Goal: Task Accomplishment & Management: Manage account settings

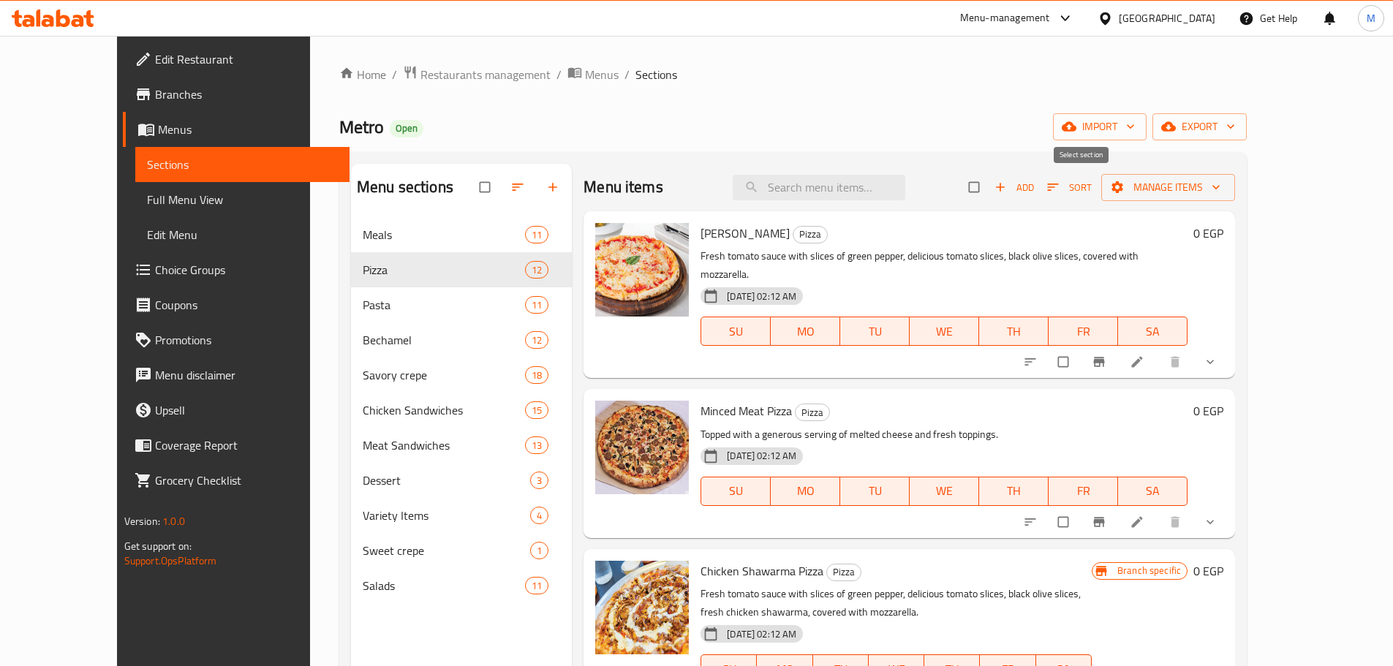
click at [991, 192] on input "checkbox" at bounding box center [975, 187] width 31 height 28
checkbox input "true"
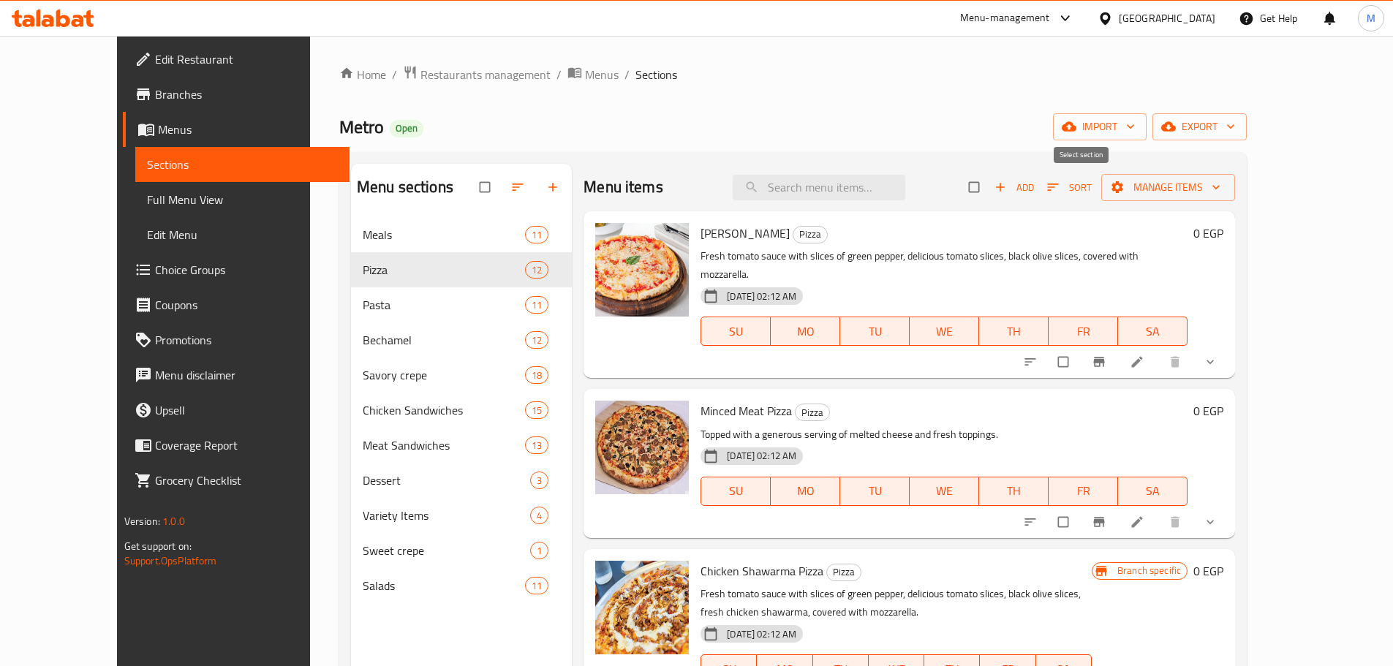
checkbox input "true"
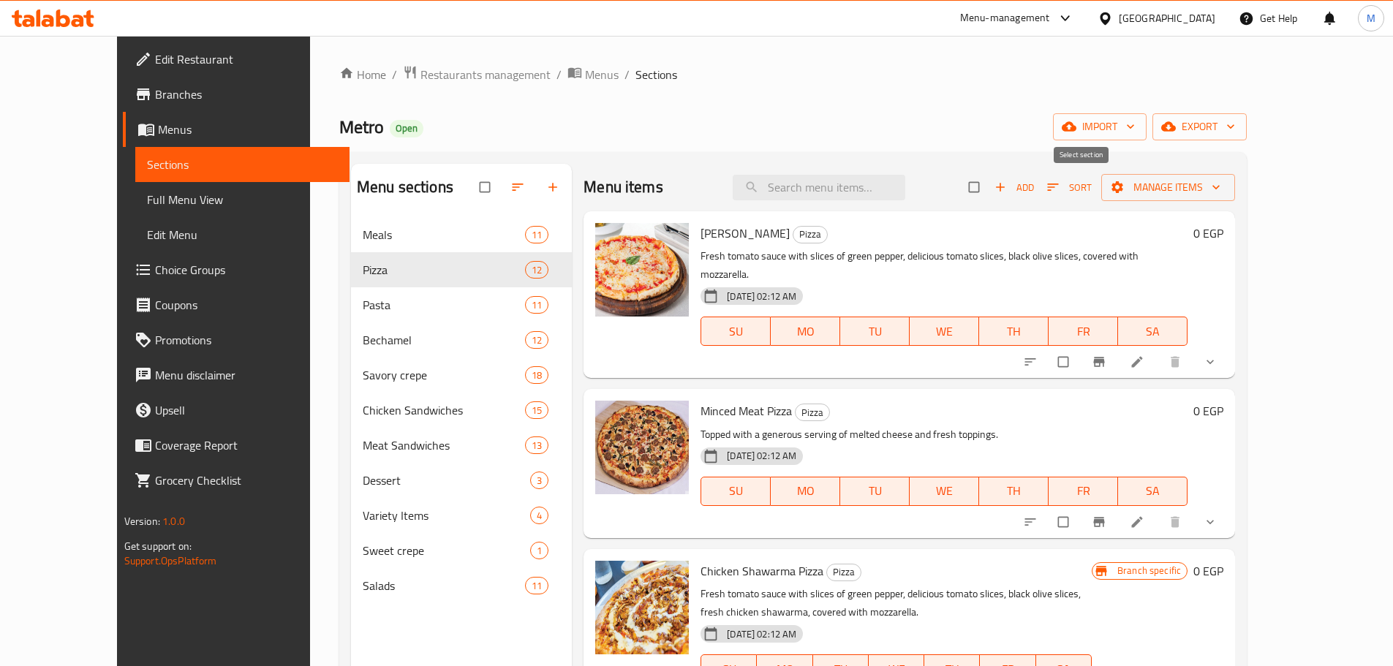
checkbox input "true"
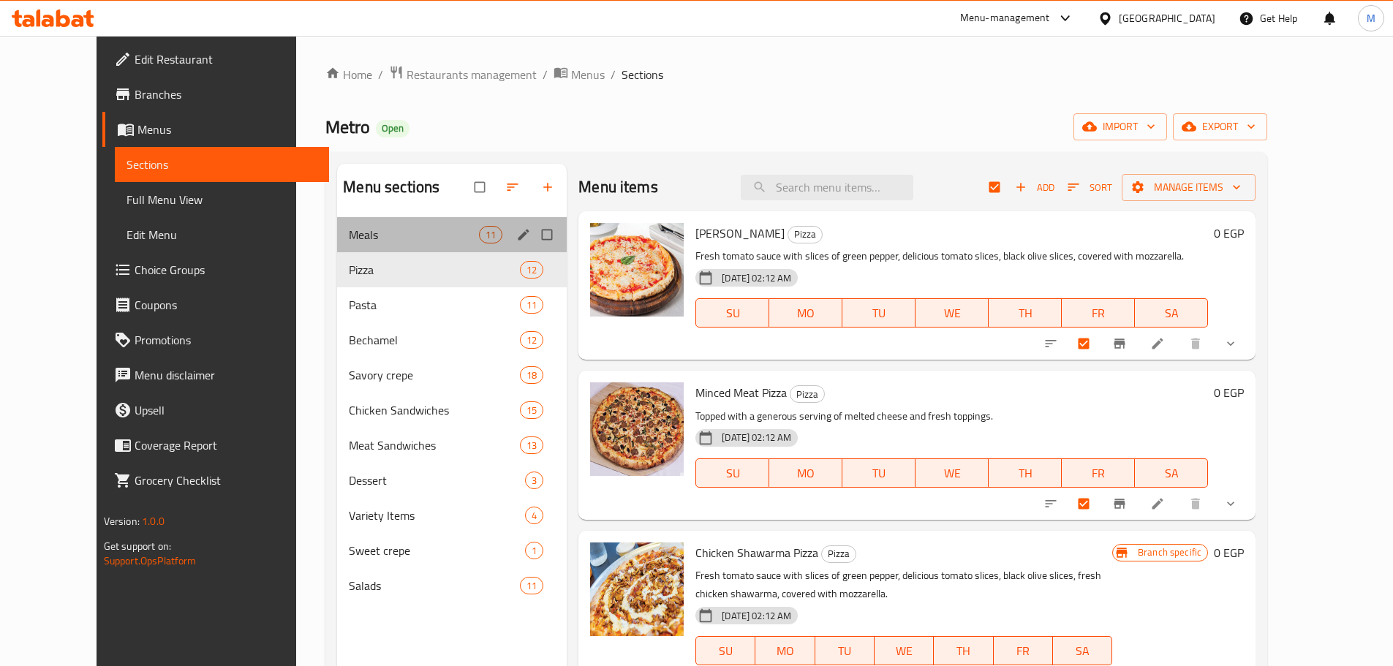
click at [427, 221] on div "Meals 11" at bounding box center [452, 234] width 230 height 35
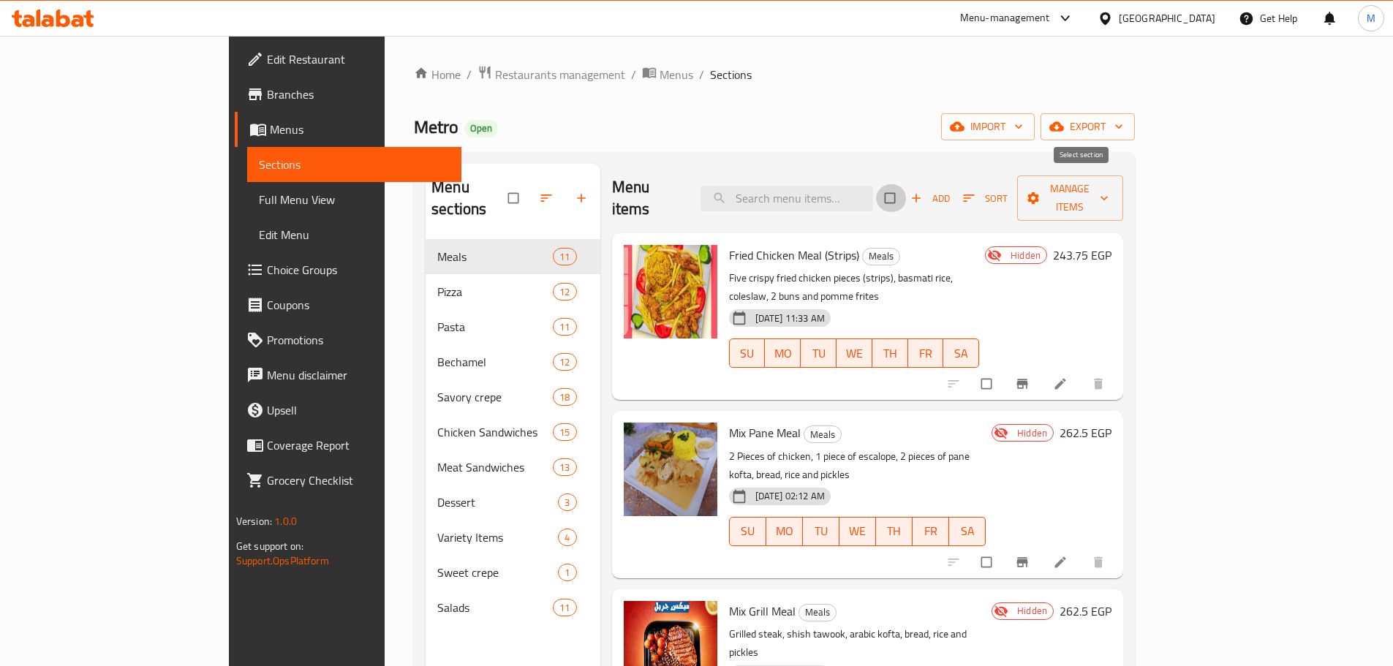
click at [907, 186] on input "checkbox" at bounding box center [891, 198] width 31 height 28
checkbox input "true"
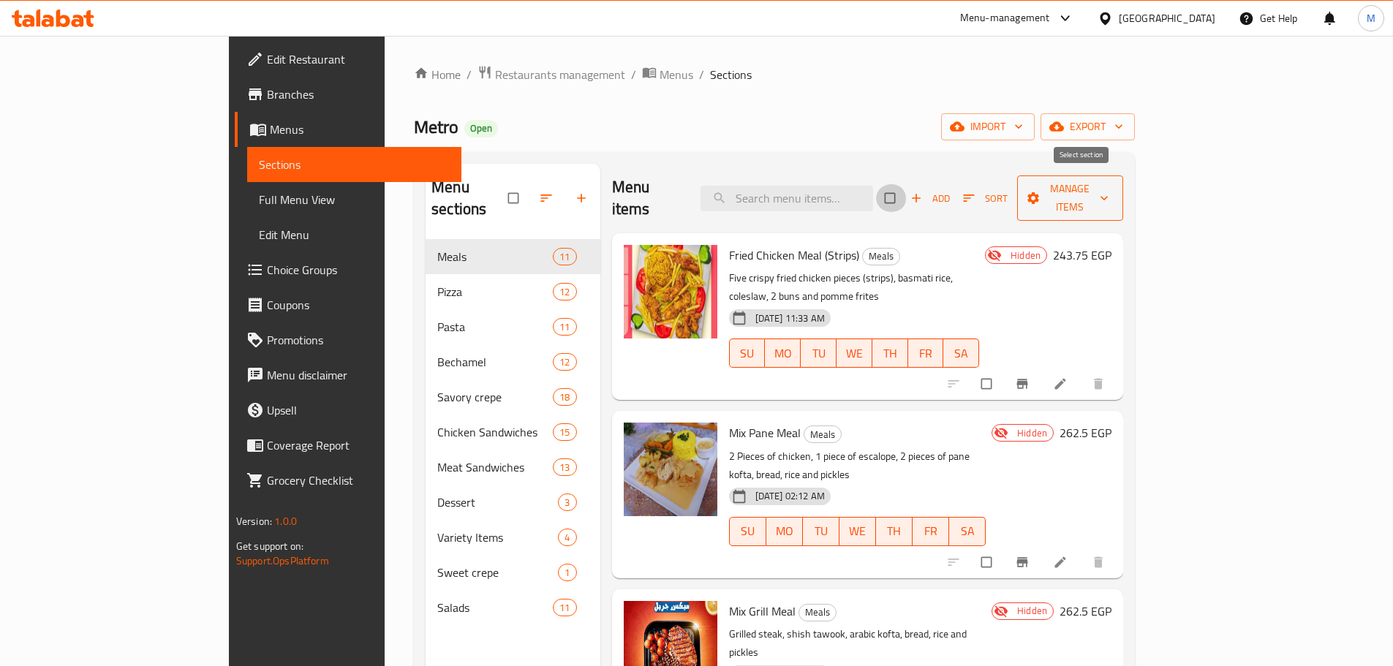
checkbox input "true"
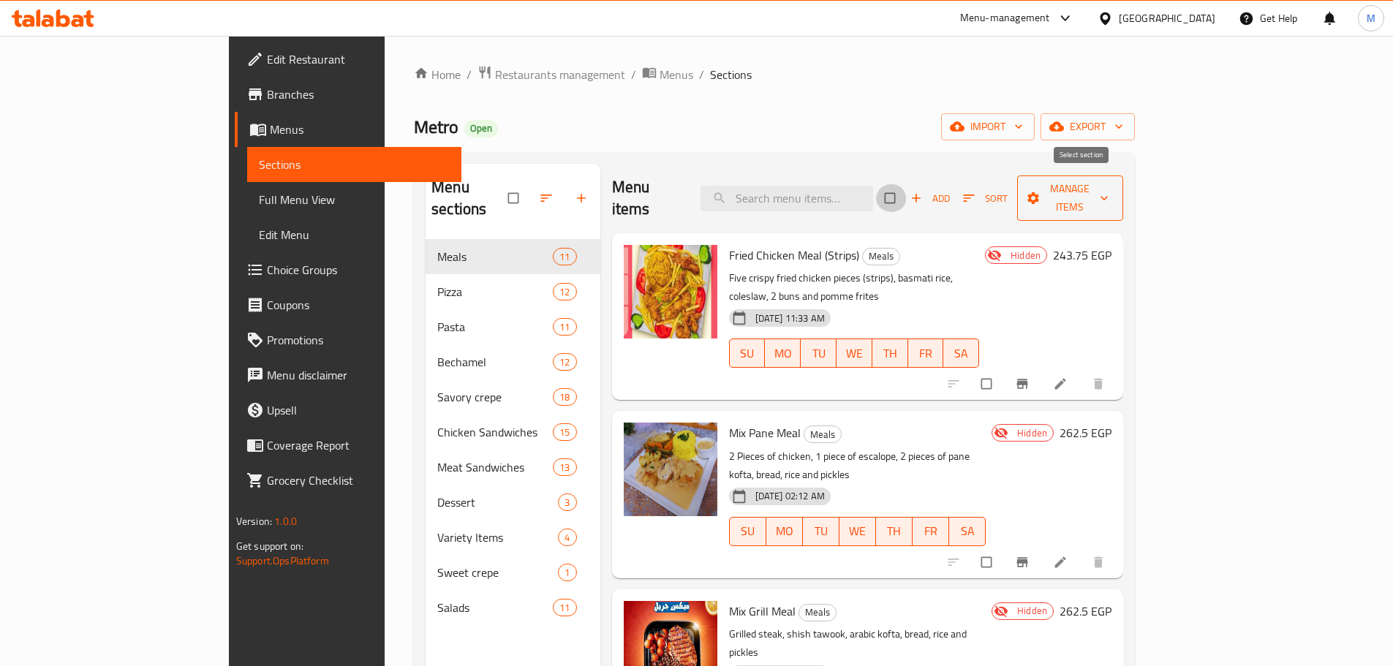
checkbox input "true"
click at [1111, 183] on span "Manage items" at bounding box center [1070, 198] width 83 height 37
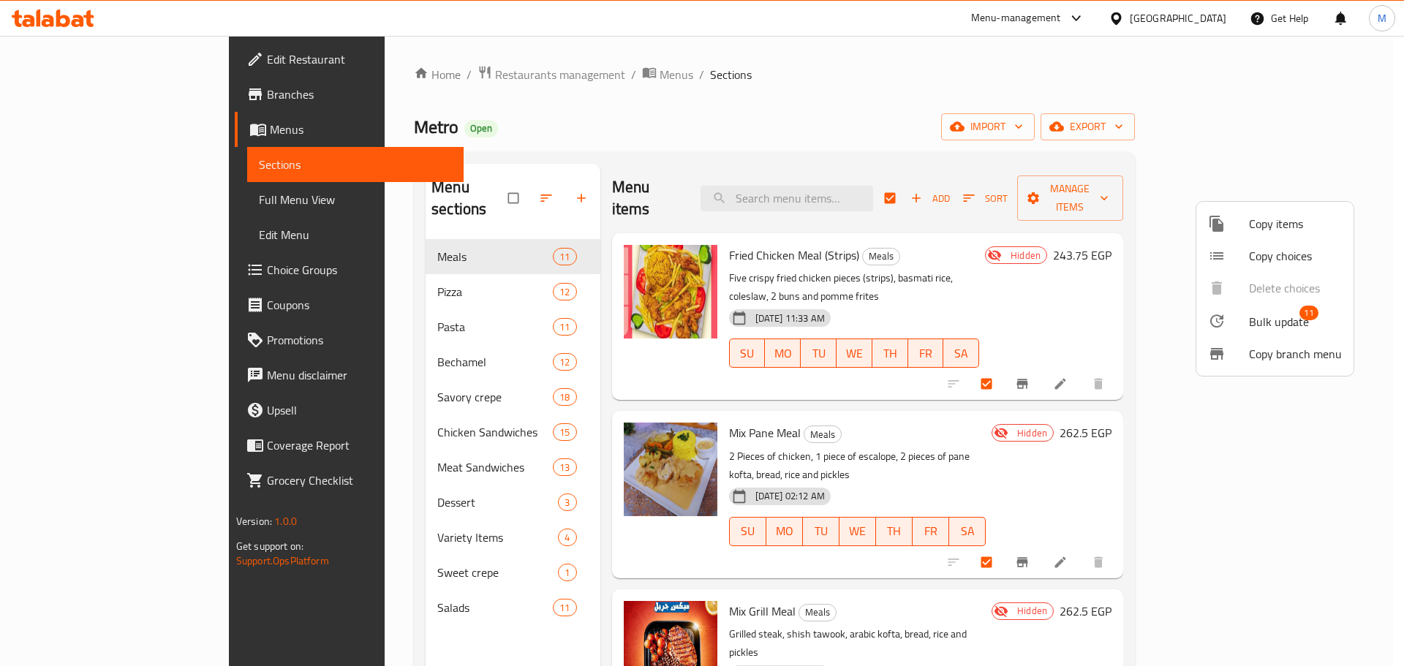
click at [1249, 325] on li "Bulk update 11" at bounding box center [1274, 321] width 157 height 34
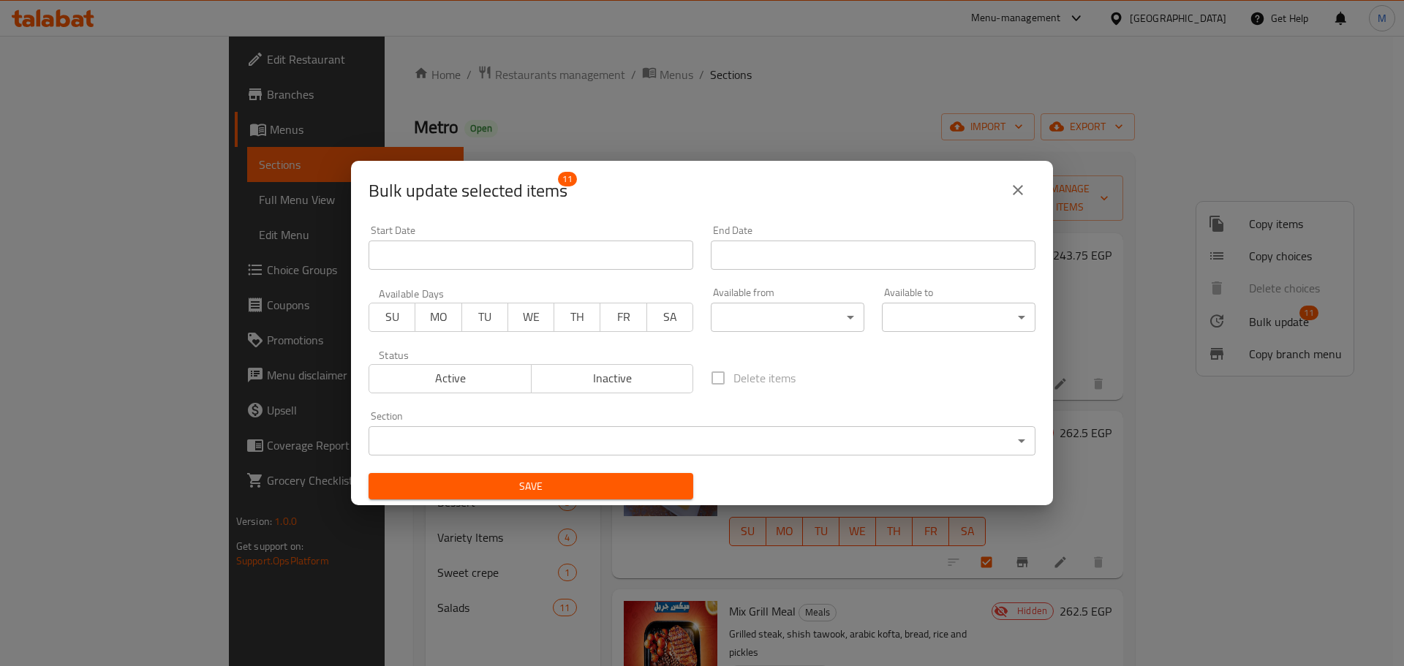
click at [626, 411] on div "Section ​ ​" at bounding box center [701, 433] width 667 height 45
click at [515, 387] on span "Active" at bounding box center [450, 378] width 151 height 21
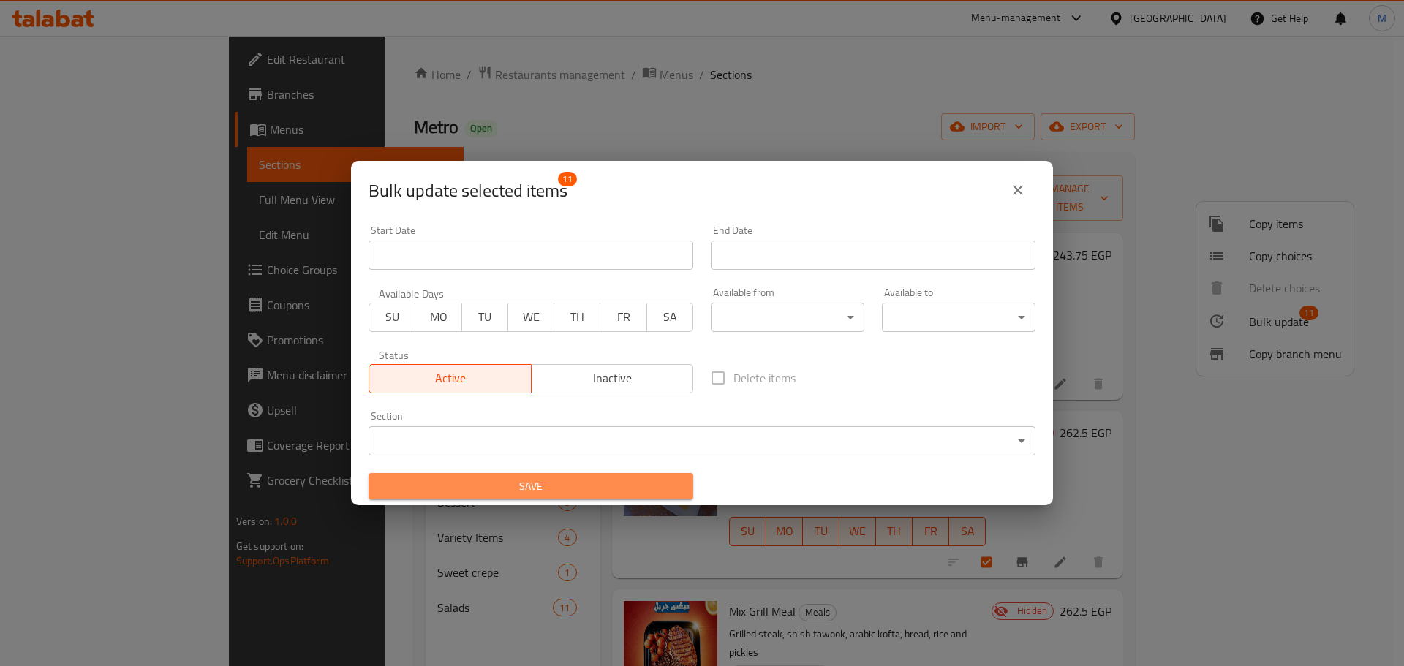
click at [533, 477] on span "Save" at bounding box center [530, 486] width 301 height 18
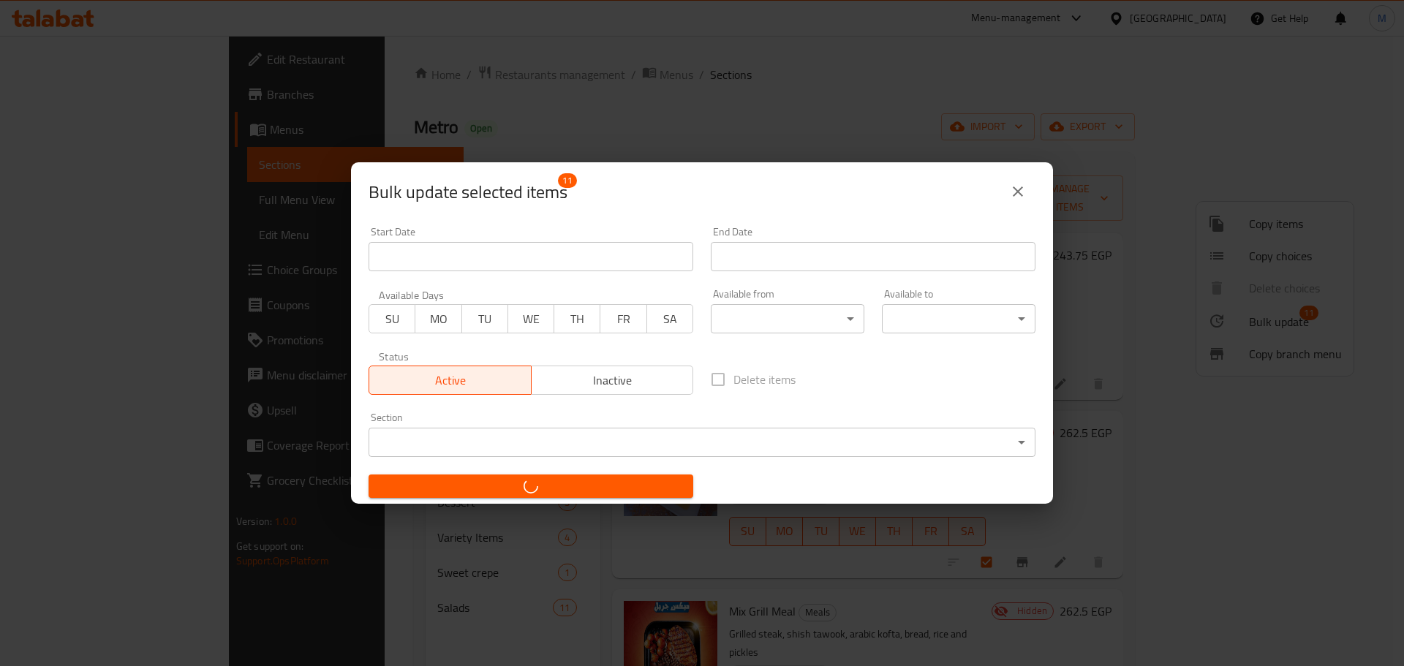
checkbox input "false"
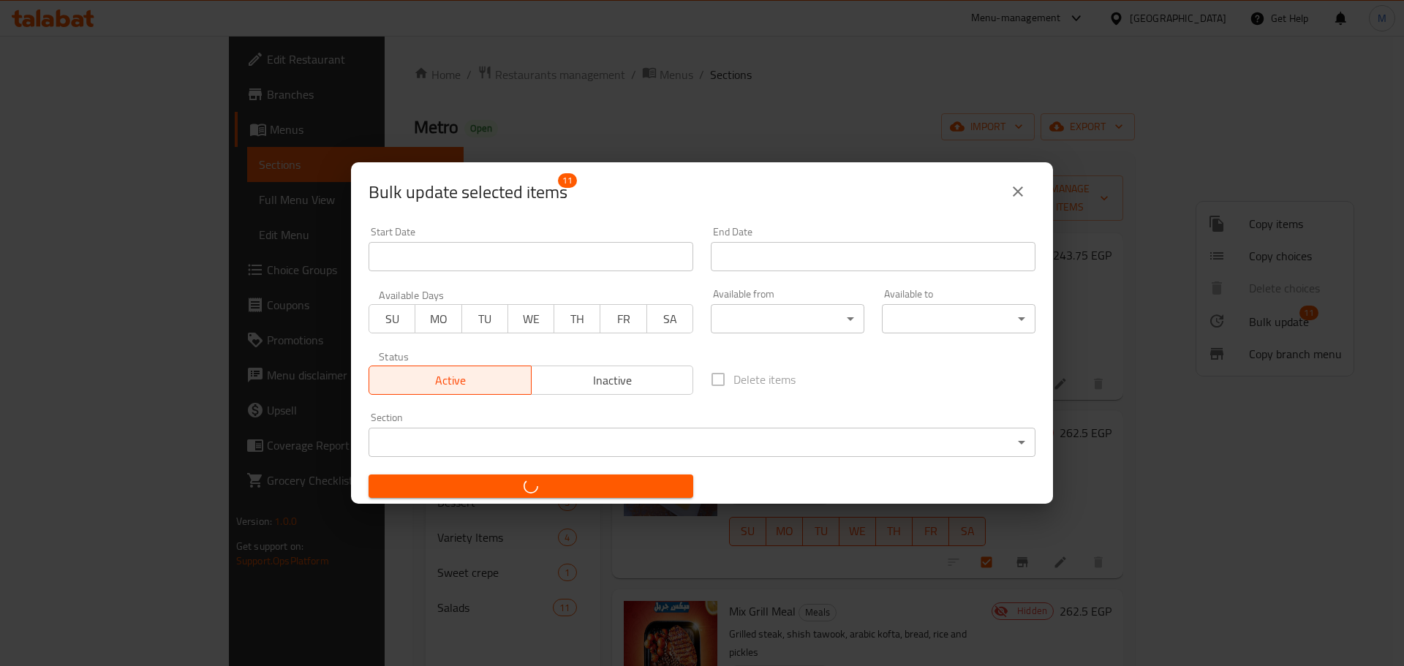
checkbox input "false"
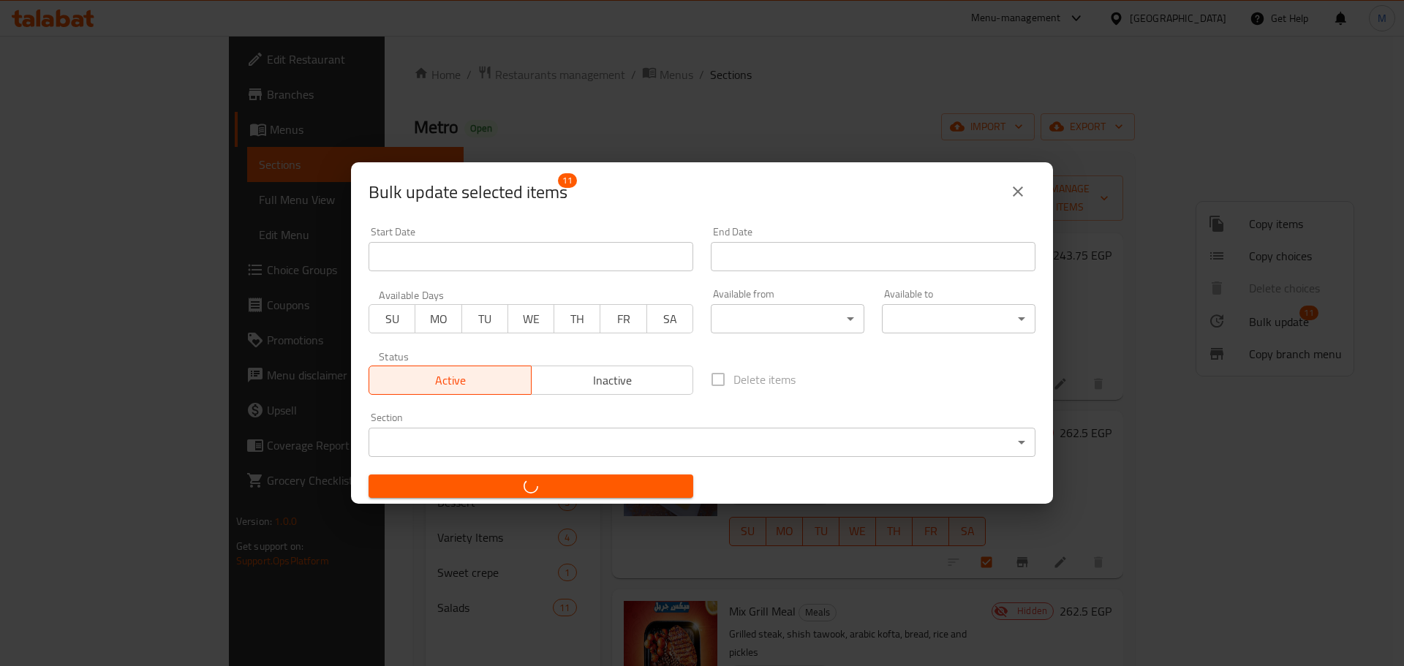
checkbox input "false"
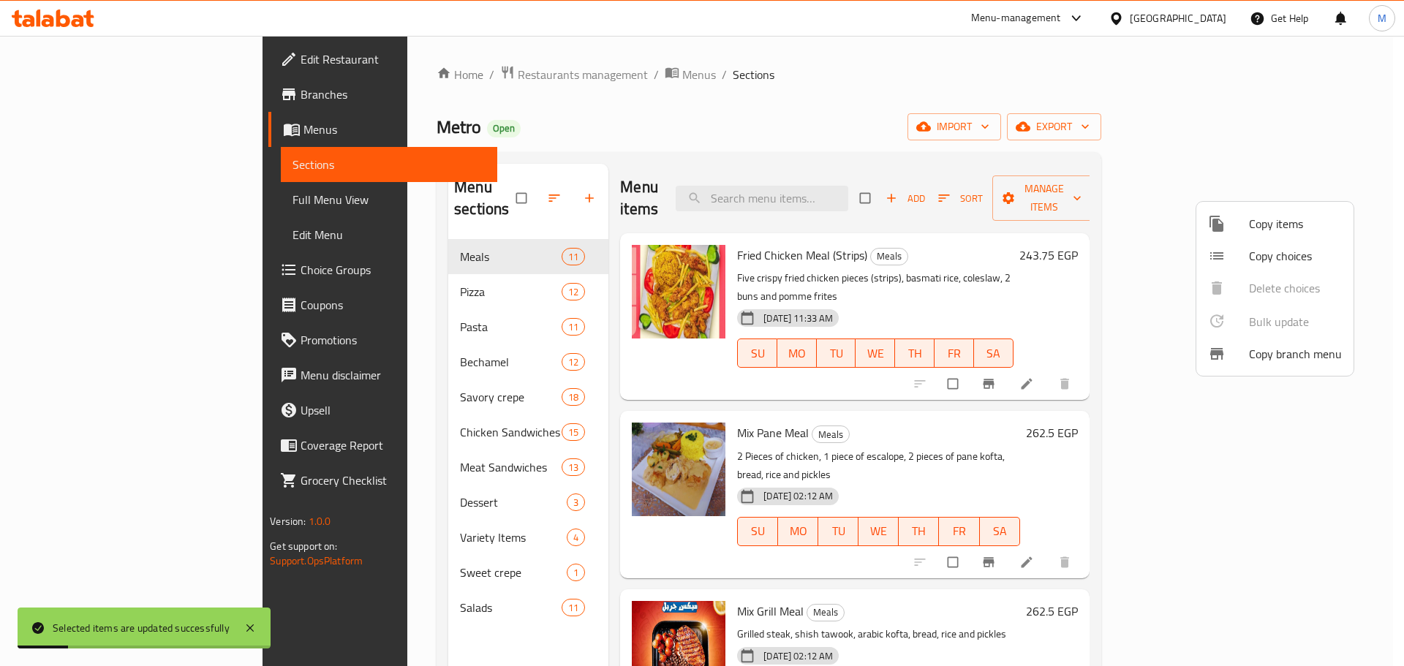
click at [960, 116] on div at bounding box center [702, 333] width 1404 height 666
